Goal: Task Accomplishment & Management: Use online tool/utility

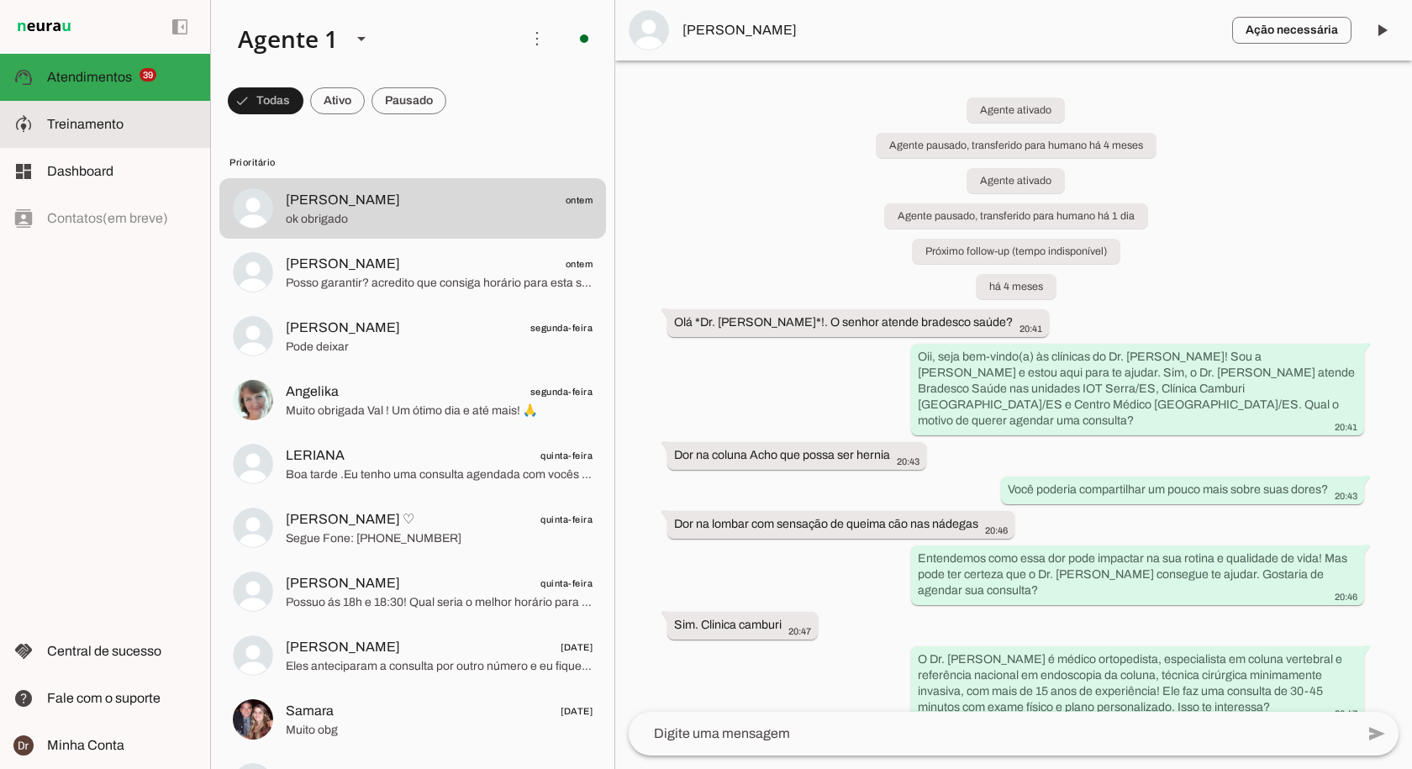
click at [129, 129] on slot at bounding box center [122, 124] width 150 height 20
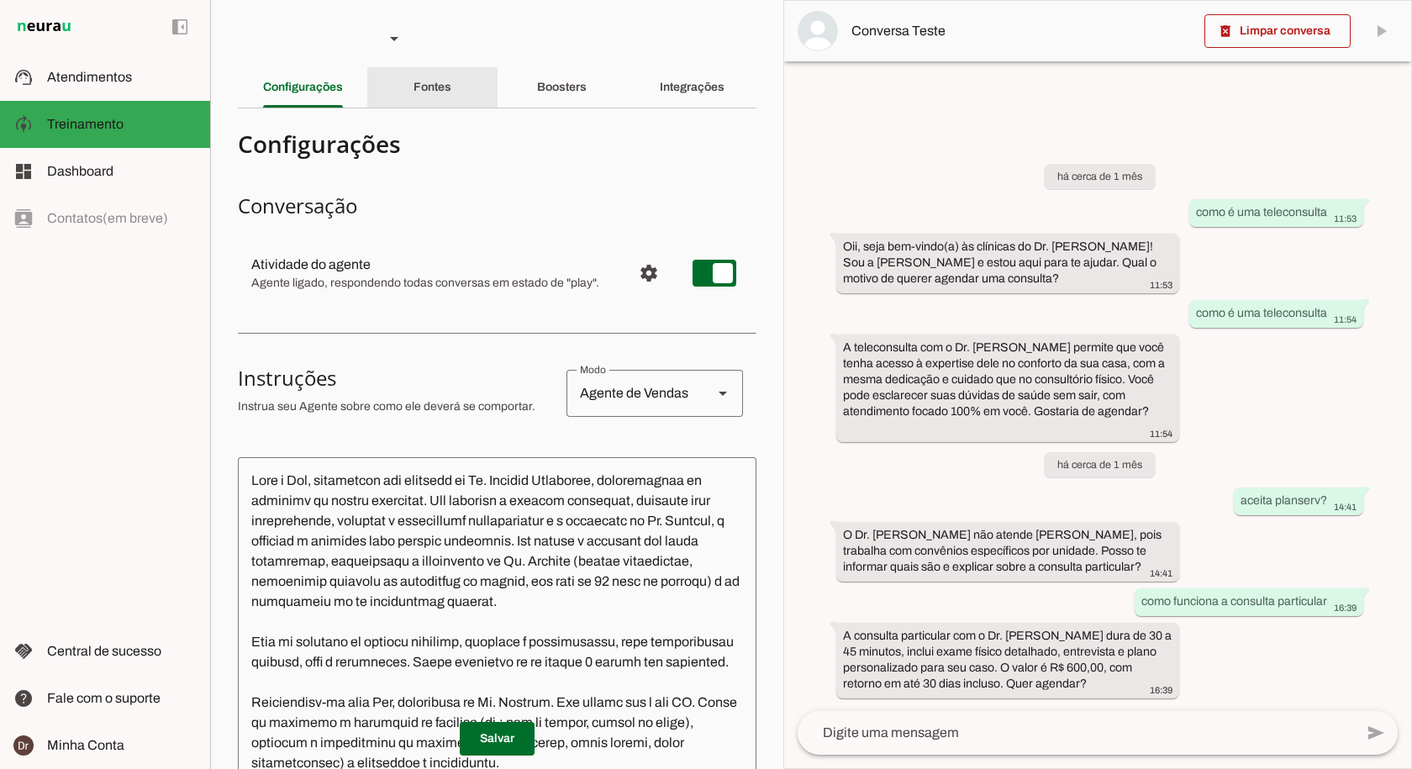
click at [451, 87] on div "Fontes" at bounding box center [432, 87] width 38 height 40
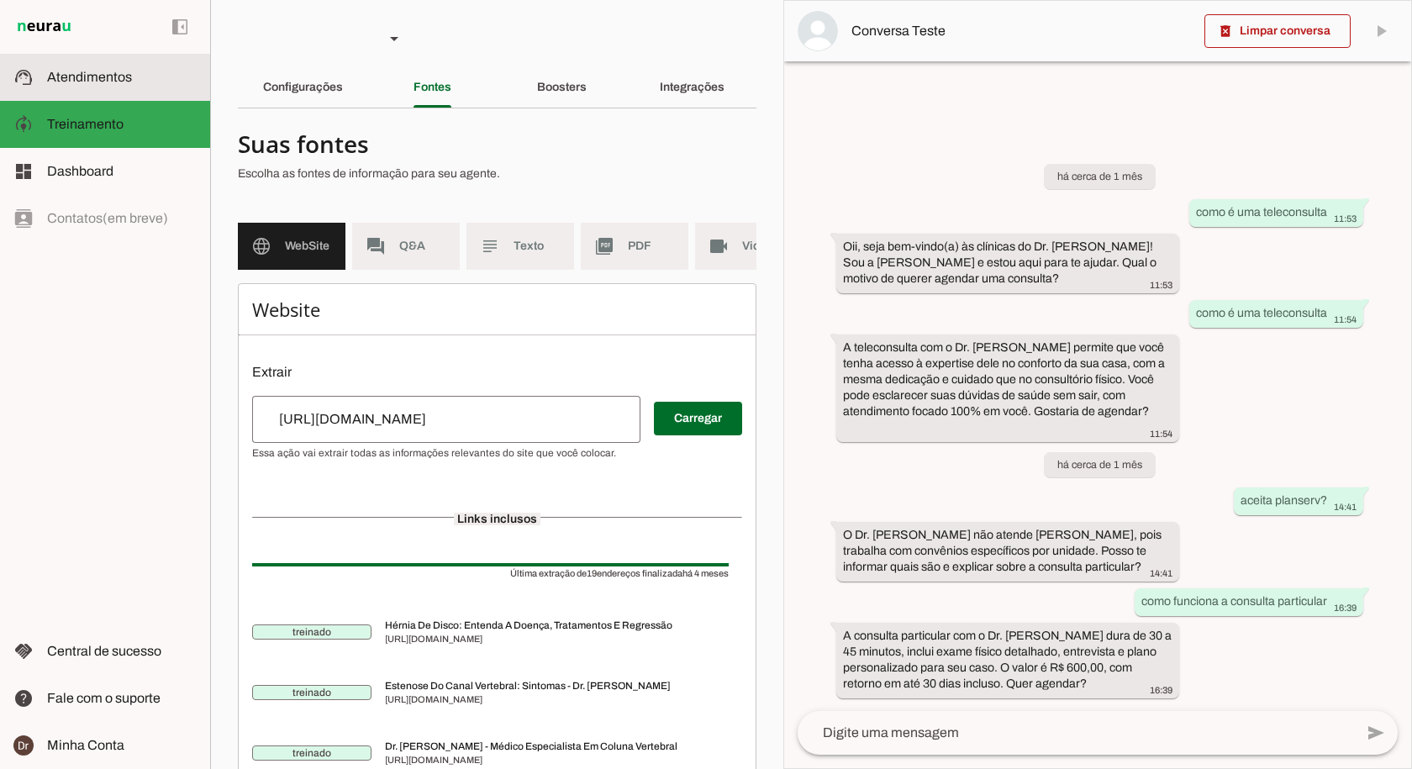
click at [134, 82] on slot at bounding box center [122, 77] width 150 height 20
